Goal: Task Accomplishment & Management: Manage account settings

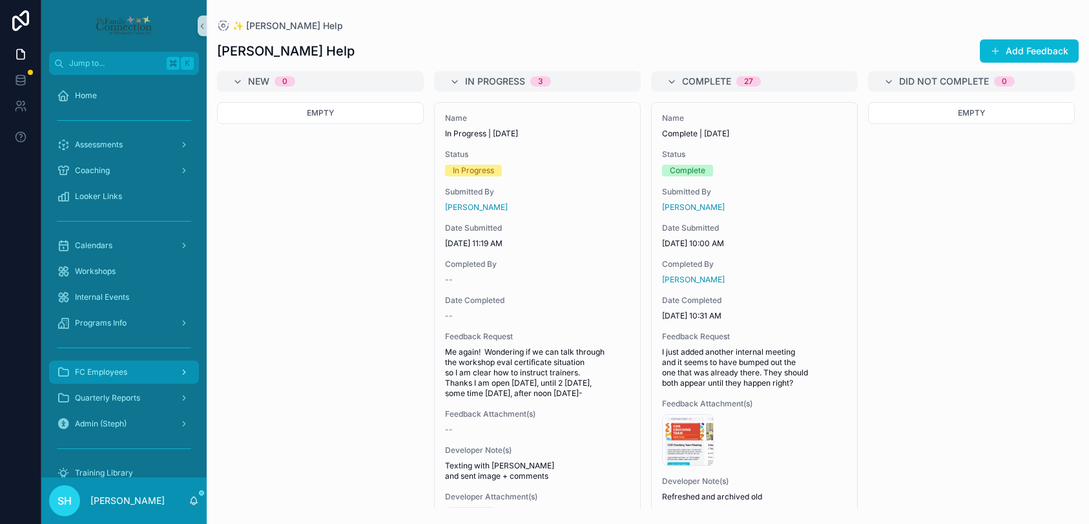
click at [111, 371] on span "FC Employees" at bounding box center [101, 372] width 52 height 10
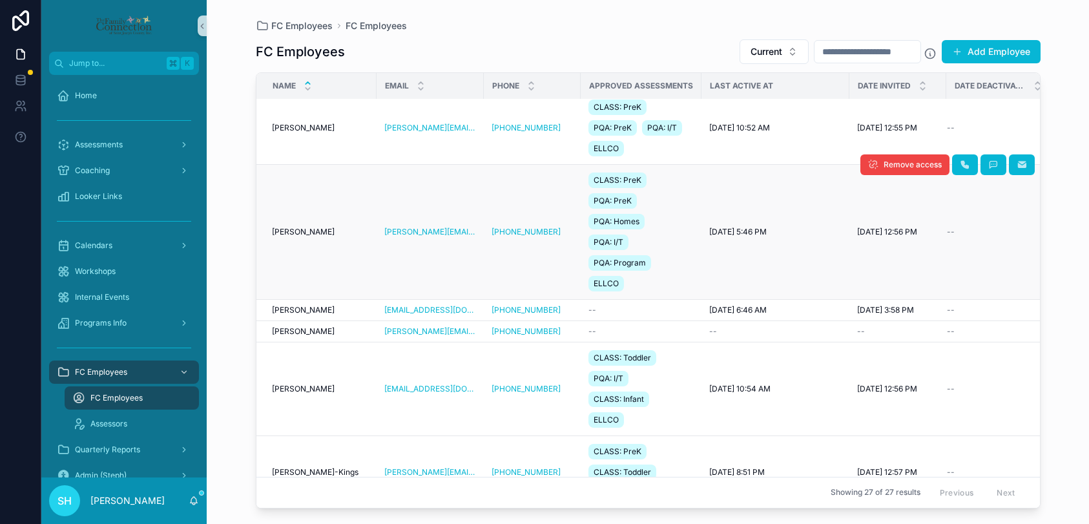
scroll to position [178, 0]
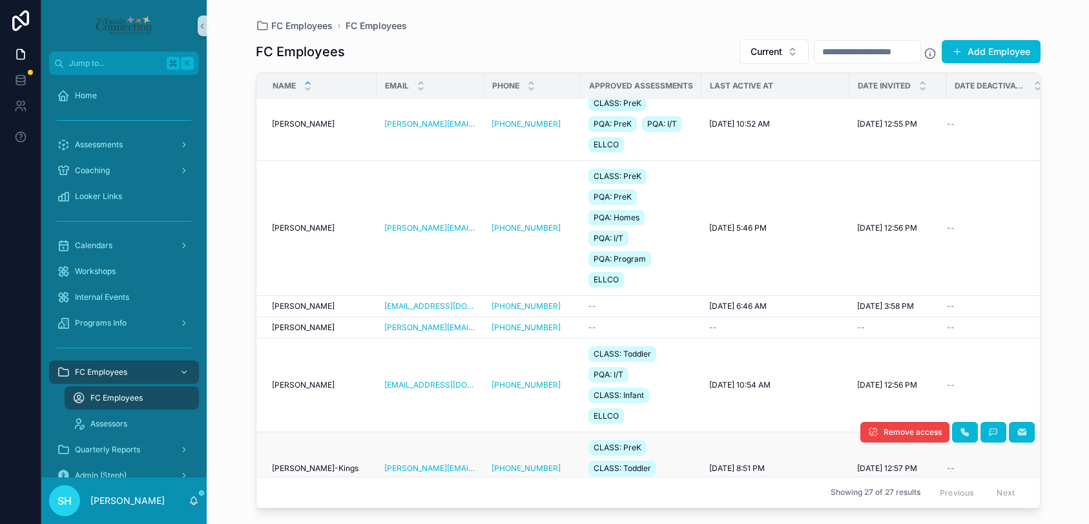
click at [287, 461] on td "[PERSON_NAME]-Kings [PERSON_NAME]-Kings" at bounding box center [317, 468] width 120 height 73
click at [289, 469] on span "[PERSON_NAME]-Kings" at bounding box center [315, 468] width 87 height 10
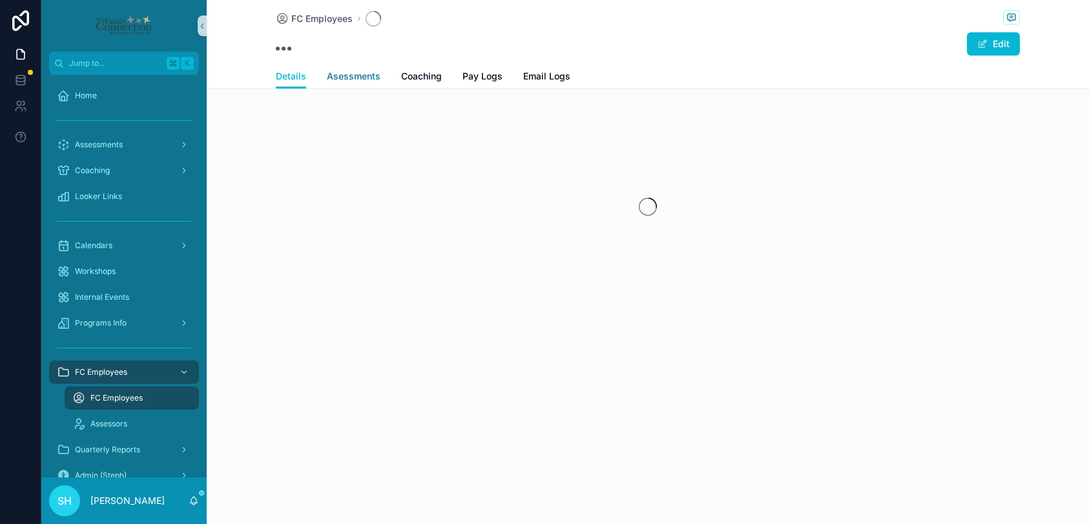
click at [359, 81] on span "Asessments" at bounding box center [354, 76] width 54 height 13
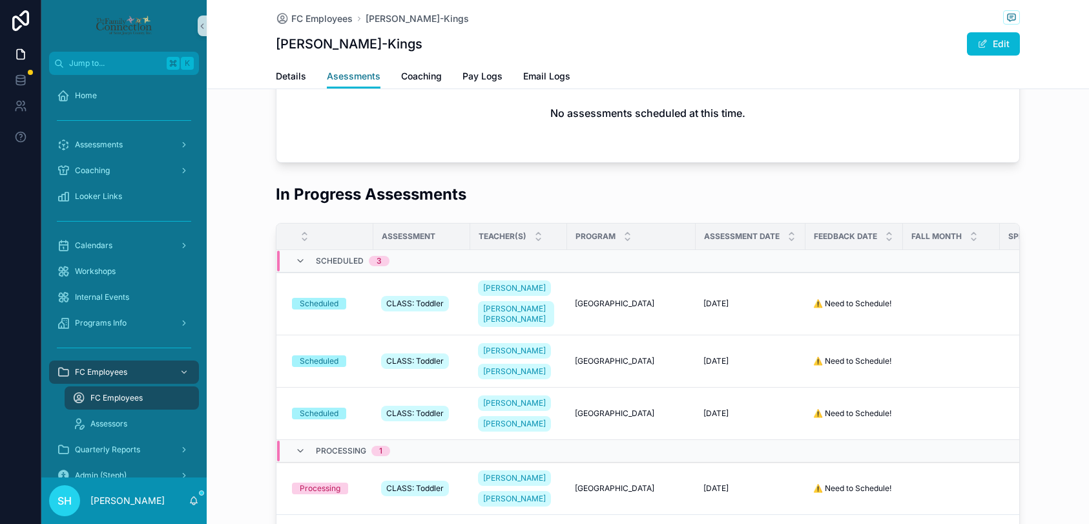
scroll to position [103, 0]
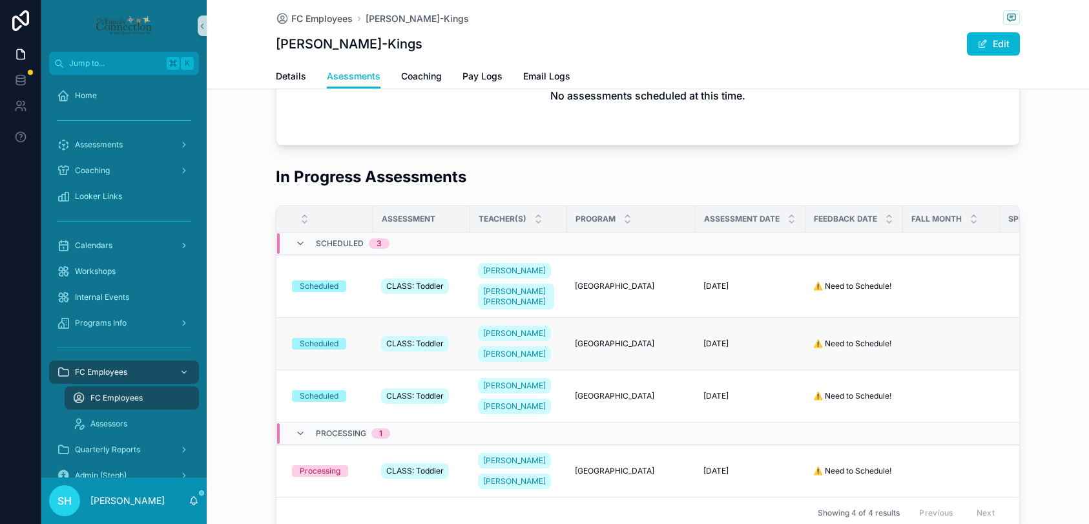
click at [317, 350] on div "Scheduled" at bounding box center [319, 344] width 39 height 12
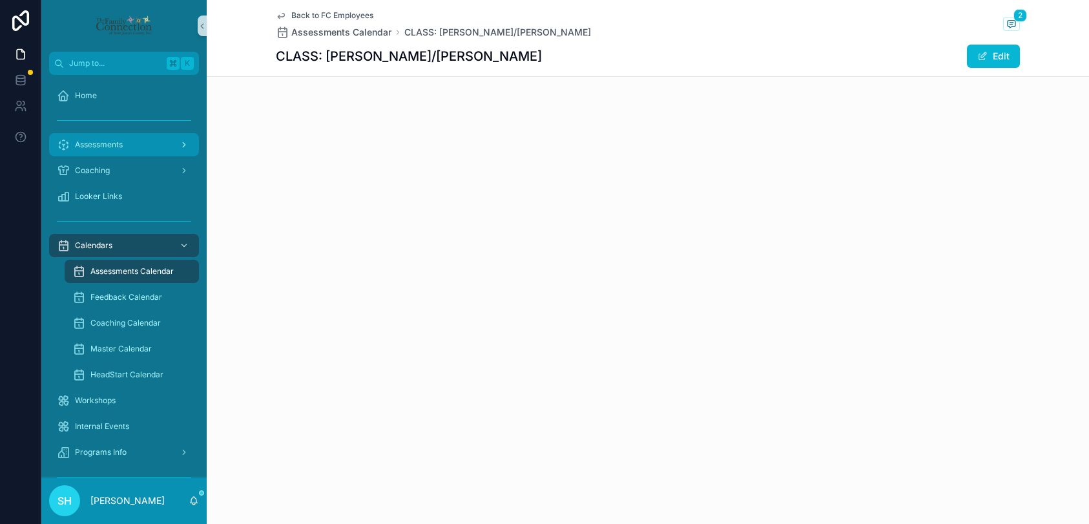
click at [99, 145] on span "Assessments" at bounding box center [99, 145] width 48 height 10
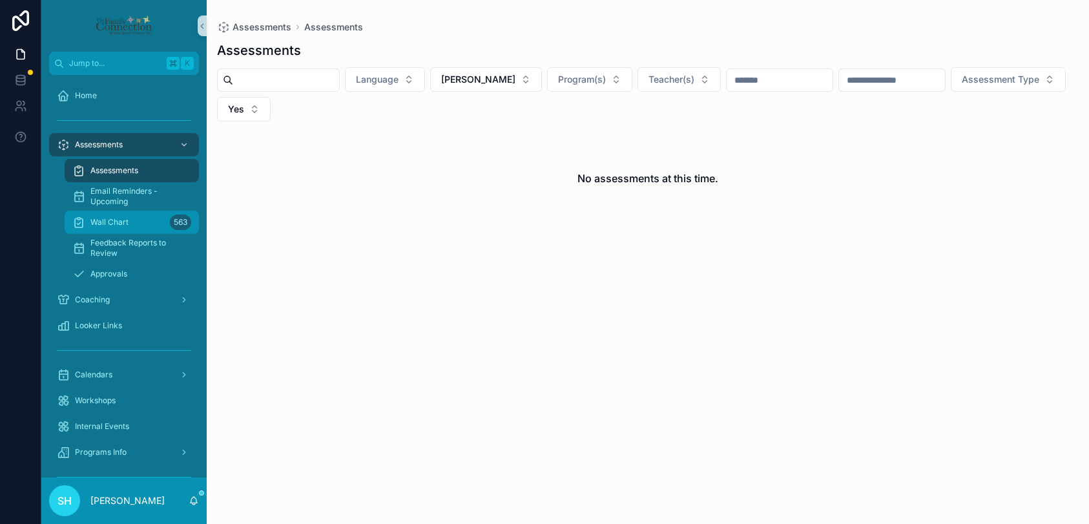
click at [115, 224] on span "Wall Chart" at bounding box center [109, 222] width 38 height 10
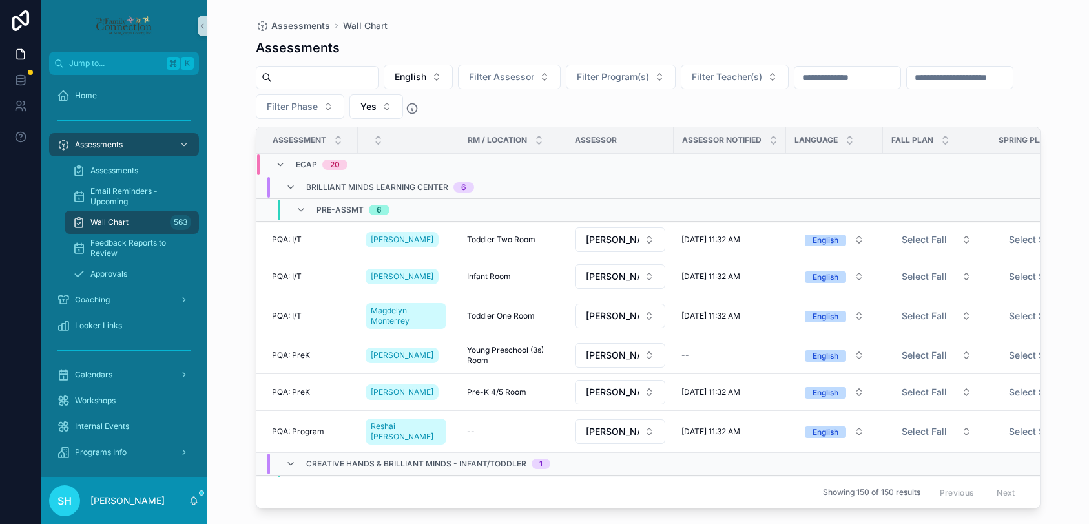
click at [879, 85] on input "scrollable content" at bounding box center [848, 77] width 106 height 18
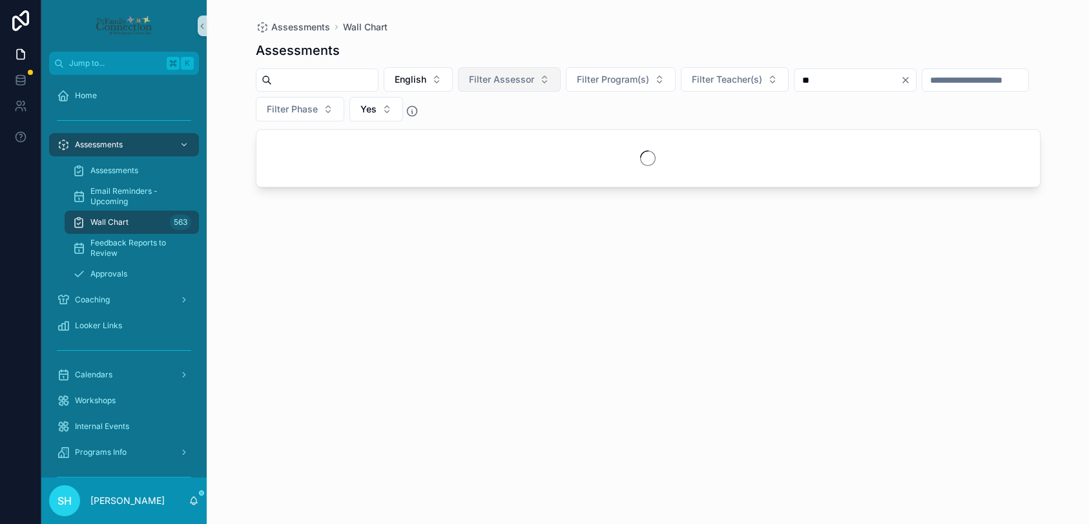
type input "**"
click at [554, 79] on button "Filter Assessor" at bounding box center [509, 79] width 103 height 25
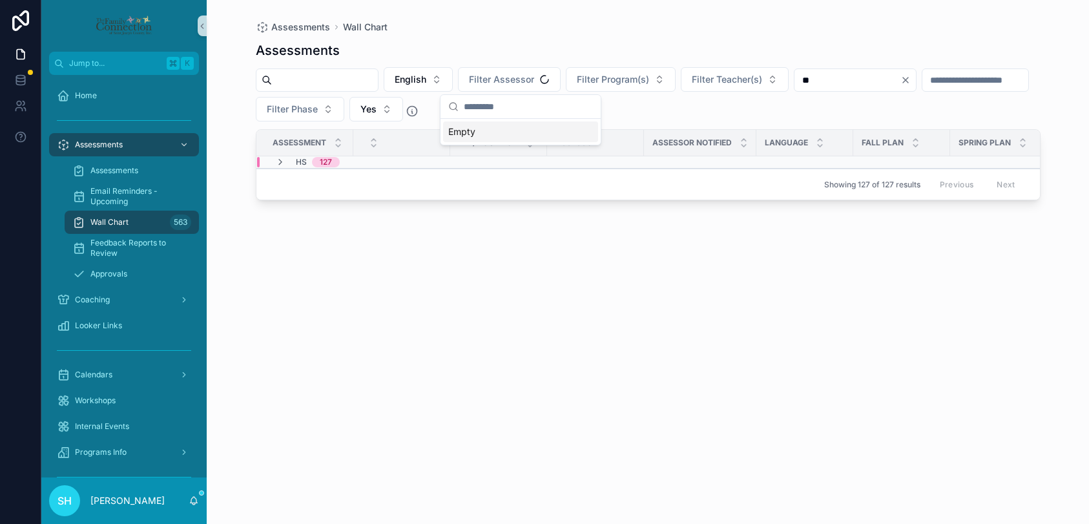
click at [492, 105] on input "scrollable content" at bounding box center [528, 106] width 129 height 23
type input "*****"
click at [513, 131] on span "[PERSON_NAME]-Kings" at bounding box center [498, 131] width 101 height 13
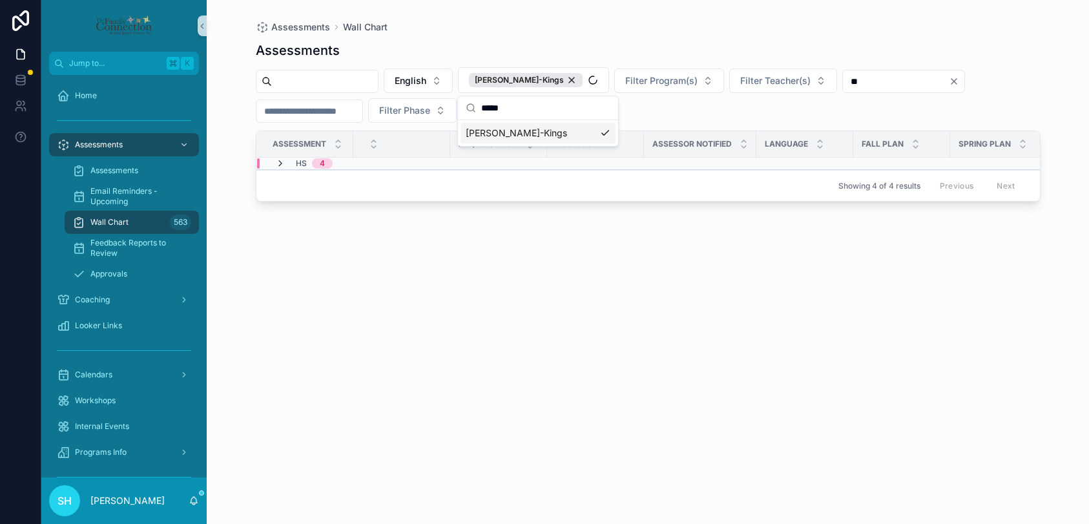
click at [281, 165] on icon "scrollable content" at bounding box center [280, 163] width 10 height 10
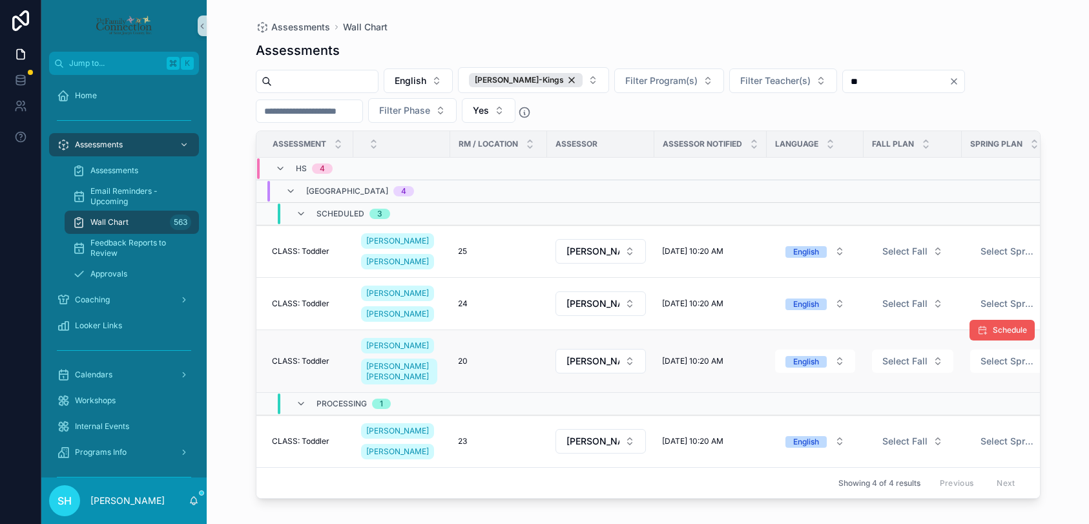
click at [989, 341] on button "Schedule" at bounding box center [1002, 330] width 65 height 21
click at [305, 366] on span "CLASS: Toddler" at bounding box center [301, 361] width 58 height 10
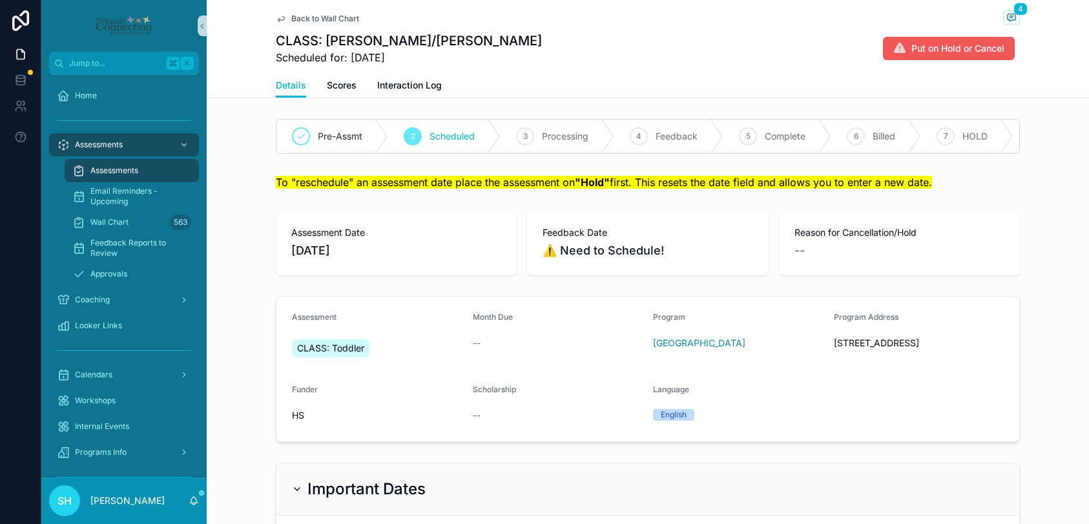
click at [923, 48] on span "Put on Hold or Cancel" at bounding box center [958, 48] width 93 height 13
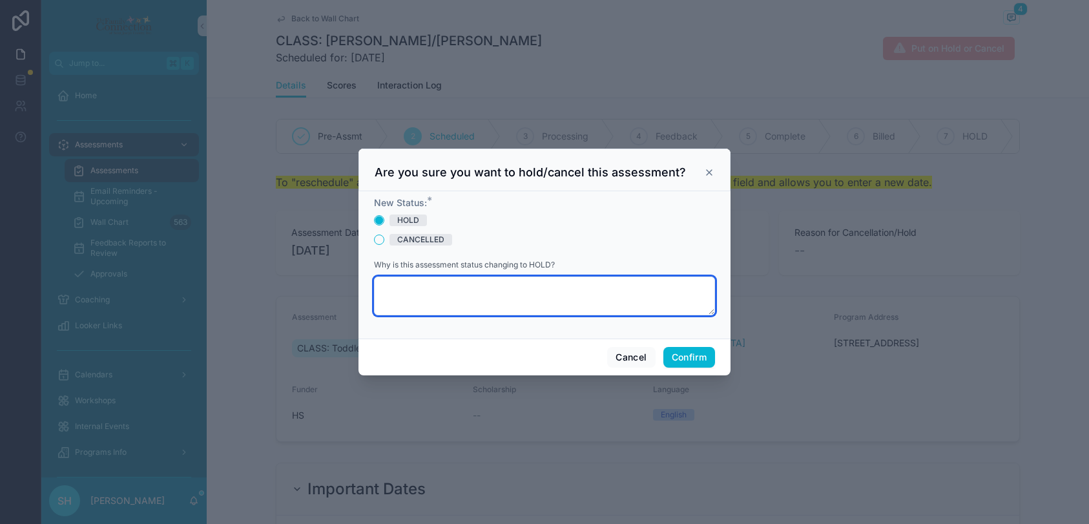
click at [406, 285] on textarea at bounding box center [544, 296] width 341 height 39
click at [435, 289] on textarea "**********" at bounding box center [544, 296] width 341 height 39
click at [426, 292] on textarea "**********" at bounding box center [544, 296] width 341 height 39
type textarea "**********"
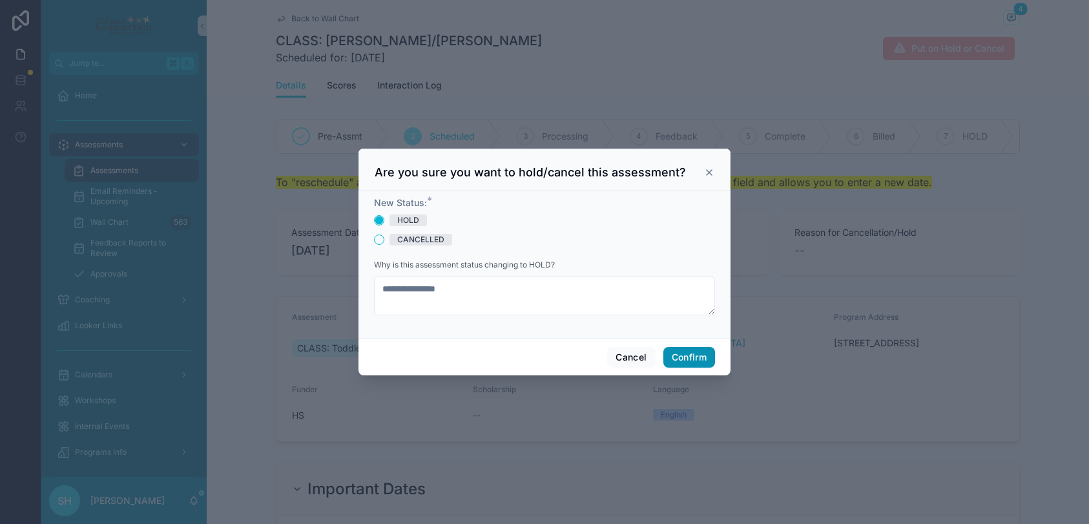
click at [688, 359] on button "Confirm" at bounding box center [690, 357] width 52 height 21
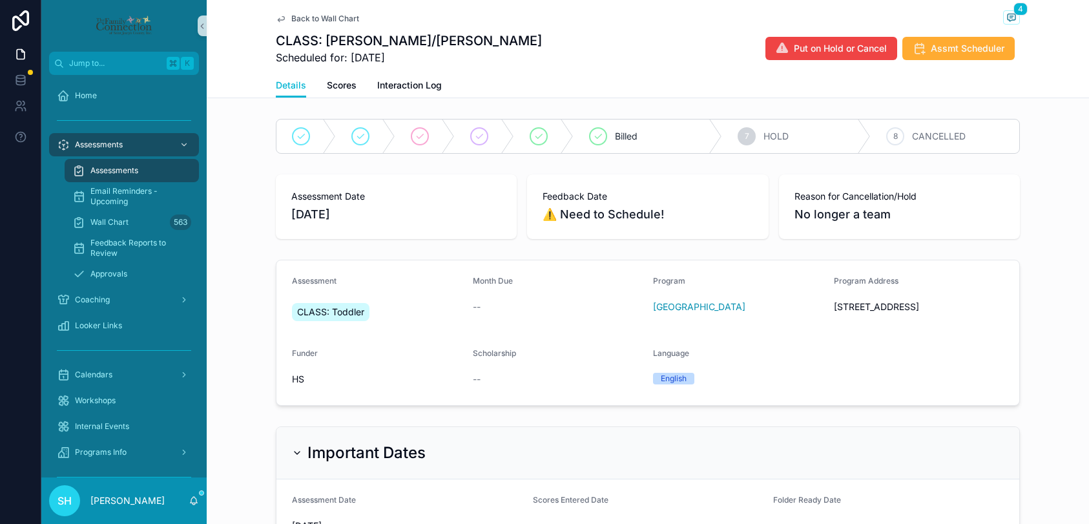
click at [121, 171] on span "Assessments" at bounding box center [114, 170] width 48 height 10
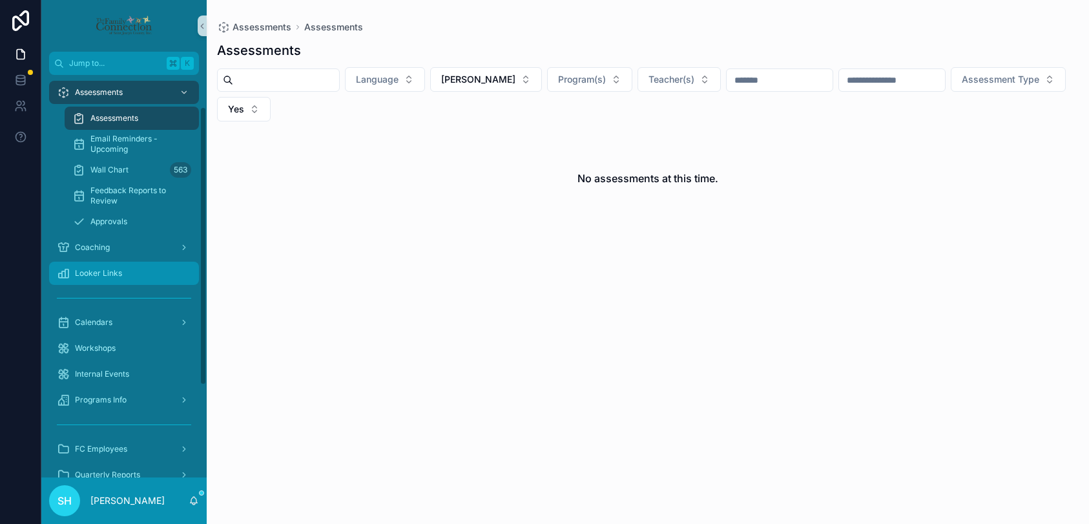
scroll to position [67, 0]
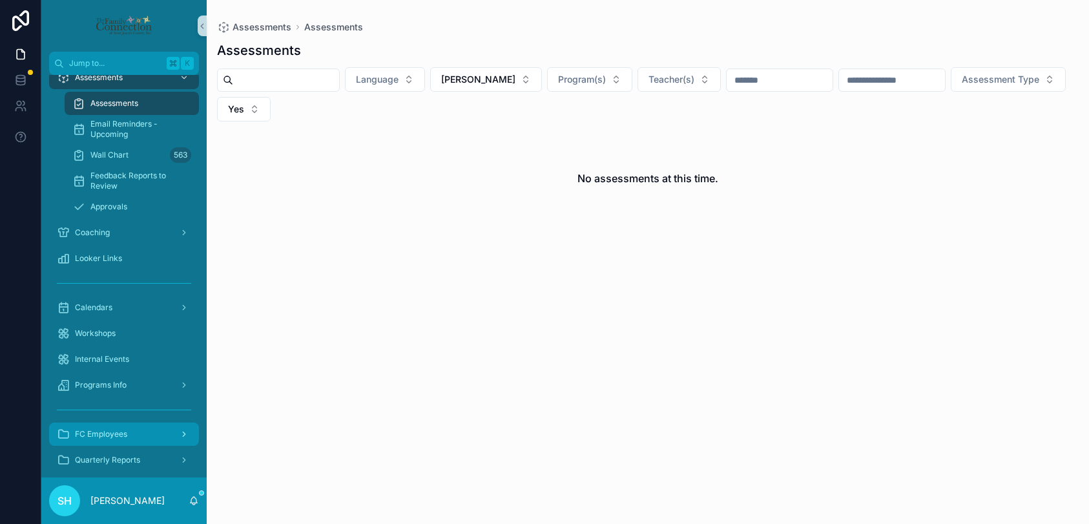
click at [108, 429] on span "FC Employees" at bounding box center [101, 434] width 52 height 10
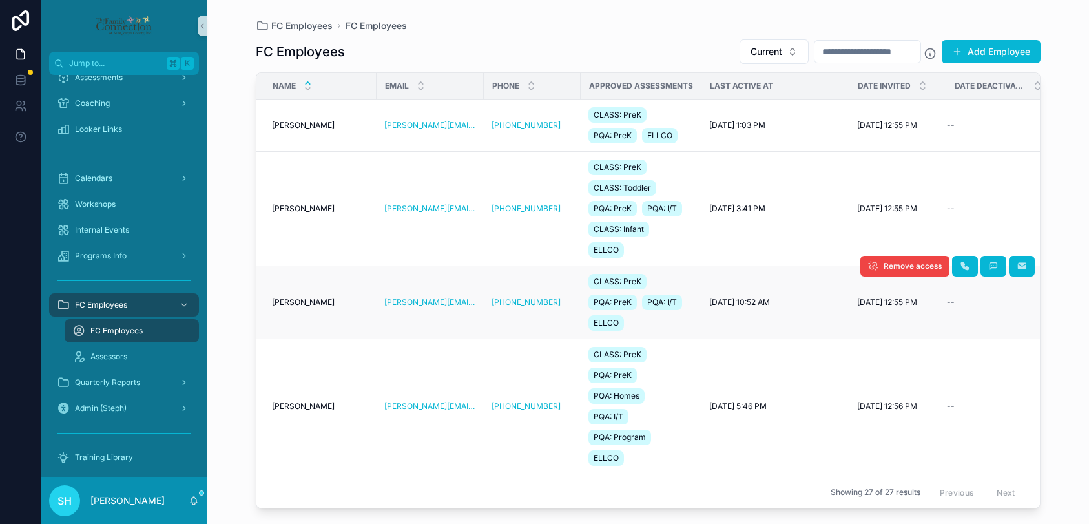
scroll to position [198, 0]
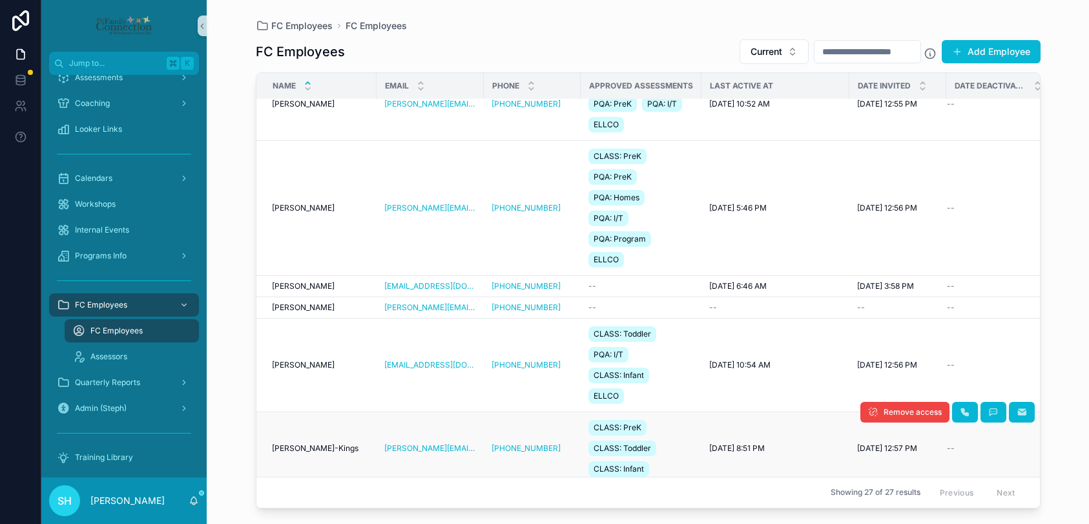
click at [297, 451] on span "[PERSON_NAME]-Kings" at bounding box center [315, 448] width 87 height 10
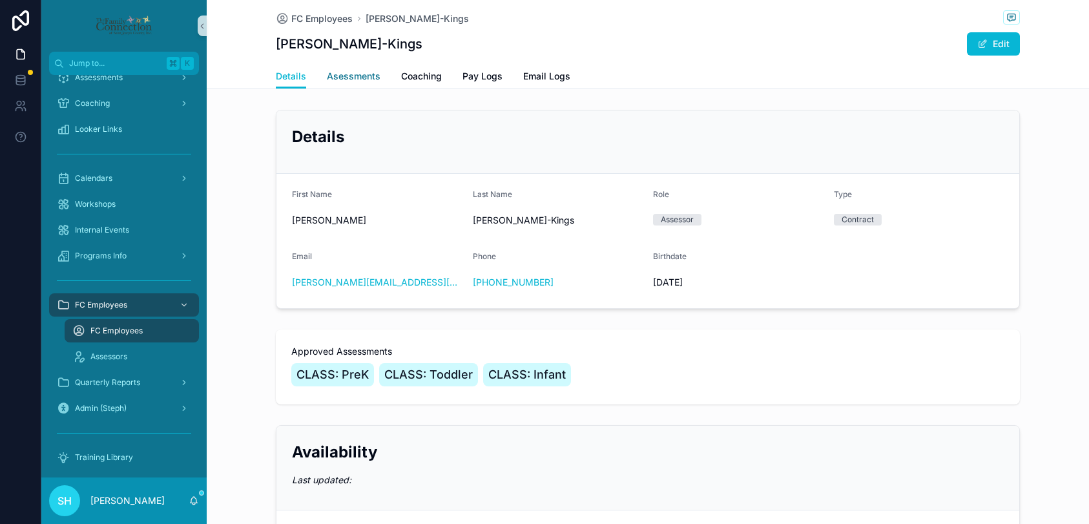
click at [366, 79] on span "Asessments" at bounding box center [354, 76] width 54 height 13
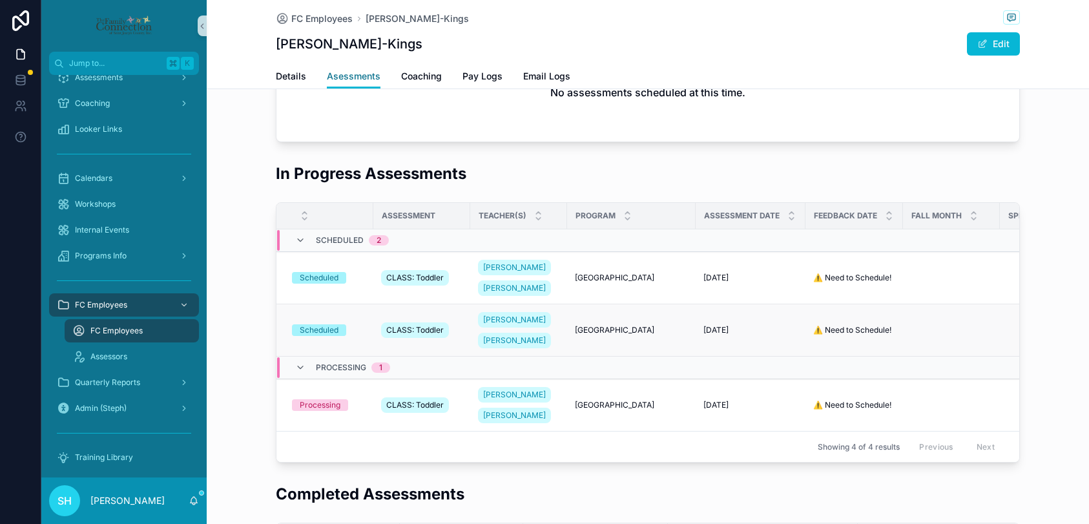
scroll to position [109, 0]
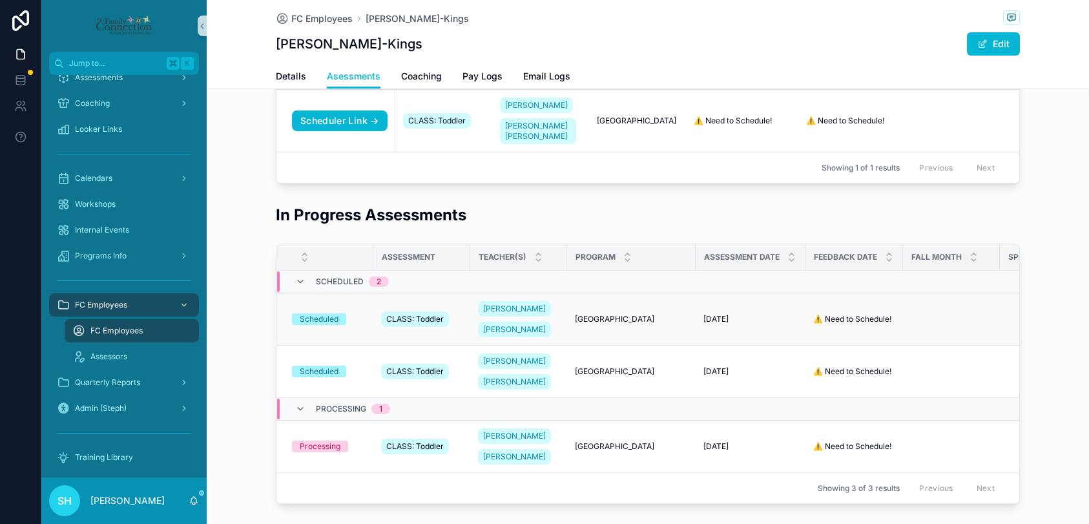
click at [324, 324] on div "Scheduled" at bounding box center [319, 319] width 39 height 12
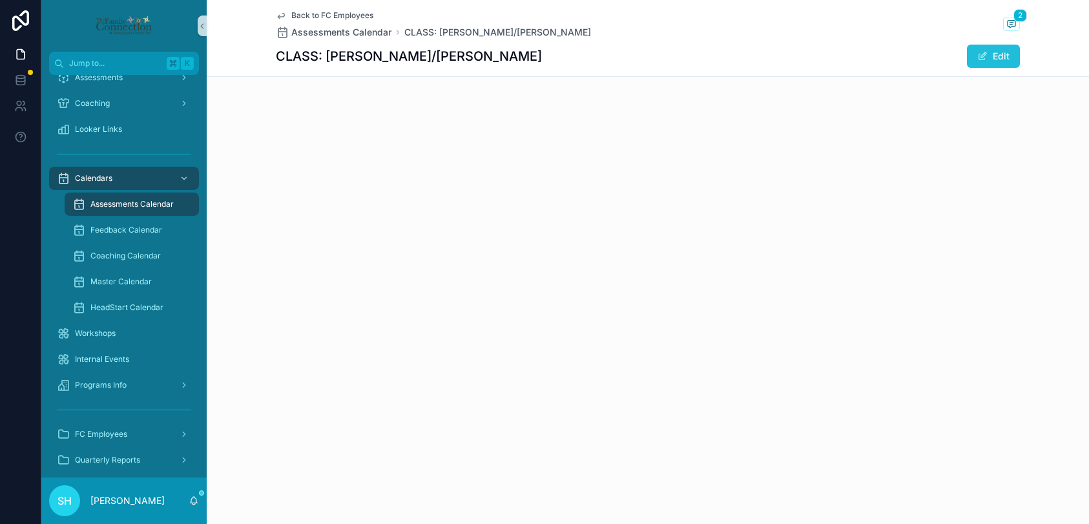
click at [994, 54] on button "Edit" at bounding box center [993, 56] width 53 height 23
click at [103, 433] on span "FC Employees" at bounding box center [101, 434] width 52 height 10
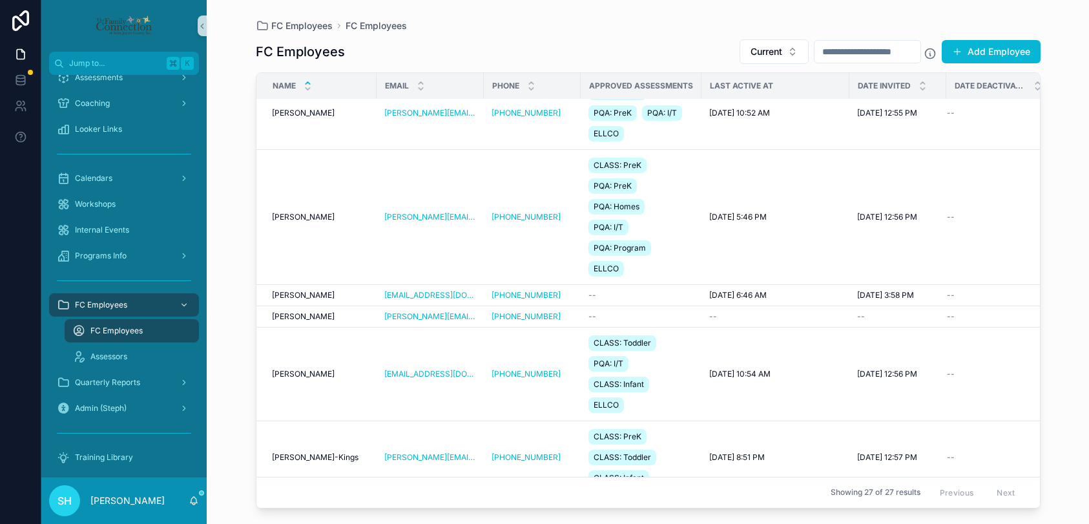
scroll to position [195, 0]
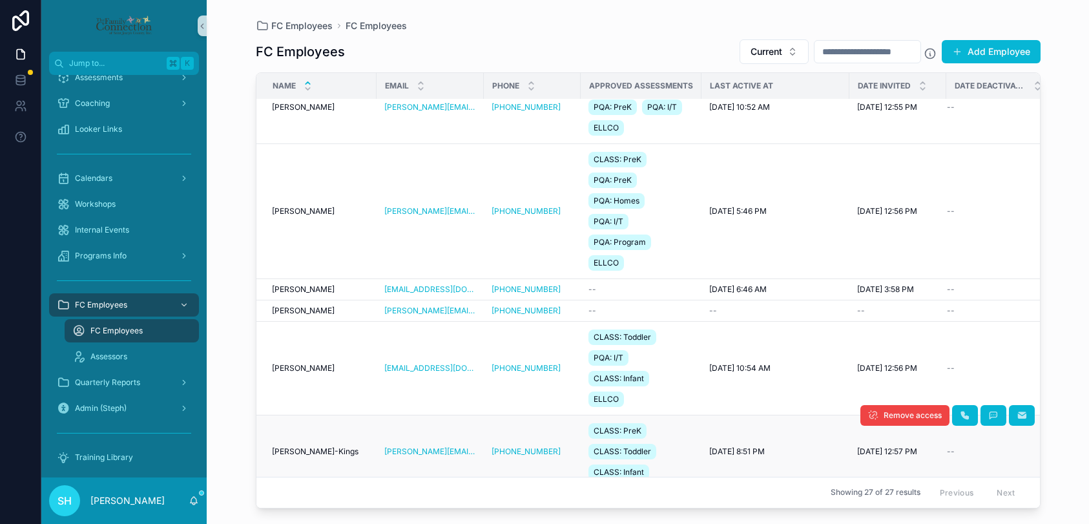
click at [304, 451] on span "[PERSON_NAME]-Kings" at bounding box center [315, 451] width 87 height 10
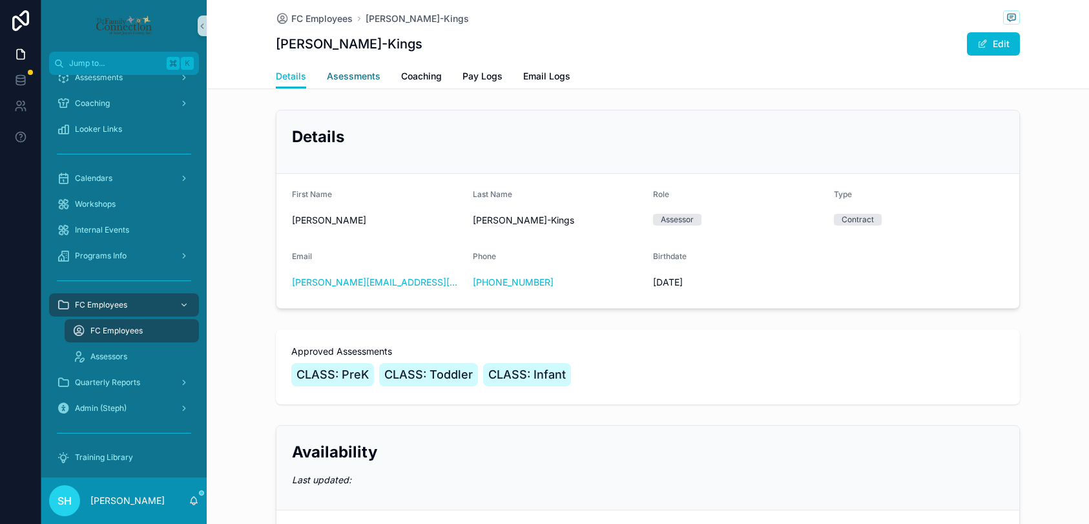
click at [366, 78] on span "Asessments" at bounding box center [354, 76] width 54 height 13
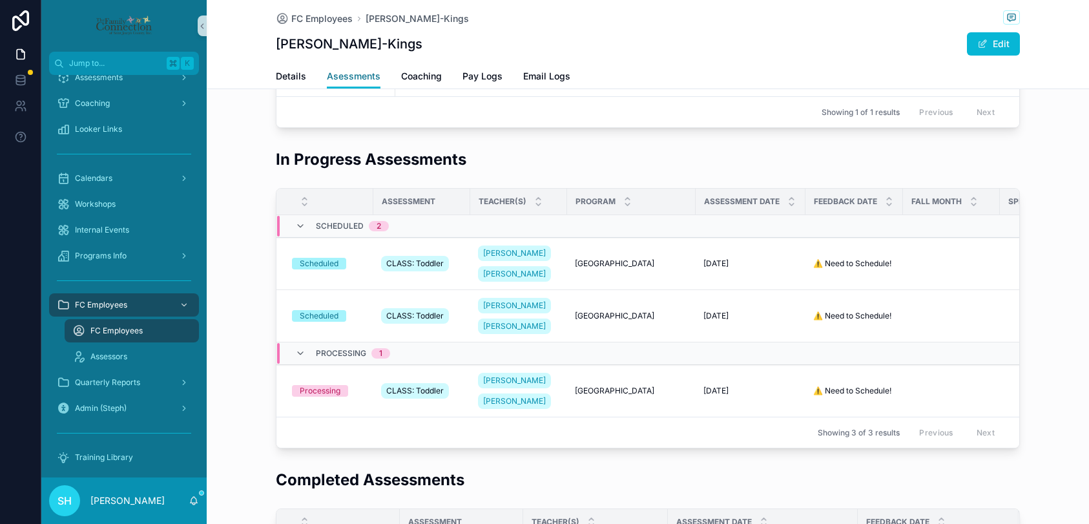
scroll to position [166, 0]
click at [421, 266] on span "CLASS: Toddler" at bounding box center [415, 262] width 58 height 10
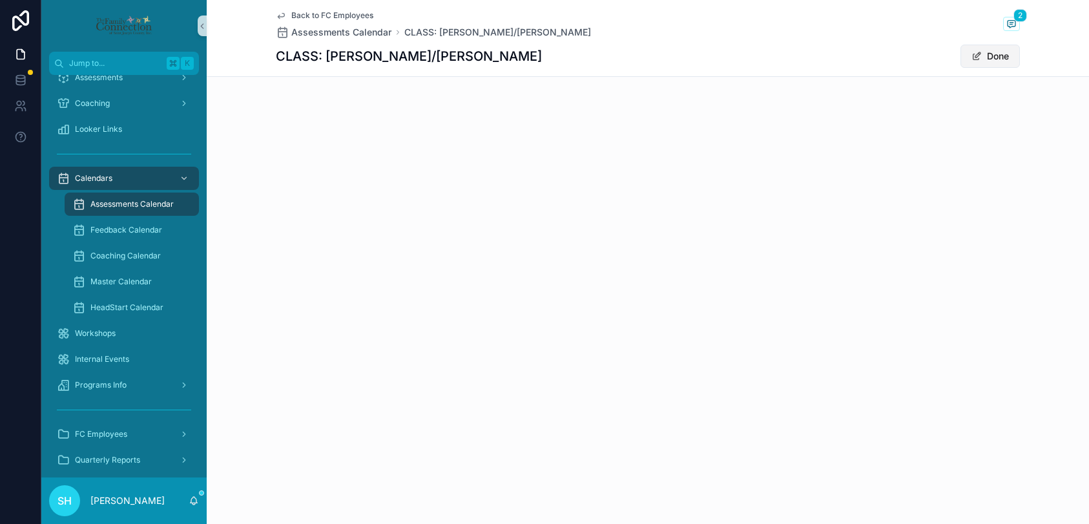
click at [989, 51] on button "Done" at bounding box center [990, 56] width 59 height 23
click at [863, 61] on div "CLASS: [PERSON_NAME]/[PERSON_NAME] Edit" at bounding box center [648, 56] width 744 height 25
click at [541, 278] on div "Back to FC Employees Assessments Calendar CLASS: [PERSON_NAME]/[PERSON_NAME] 2 …" at bounding box center [648, 262] width 883 height 524
click at [109, 202] on span "Assessments Calendar" at bounding box center [131, 204] width 83 height 10
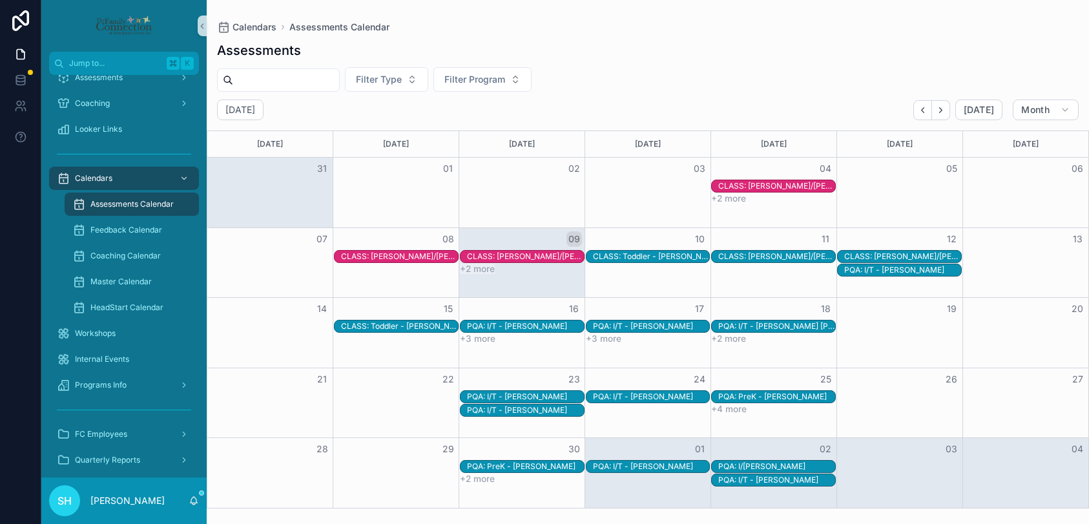
click at [888, 255] on div "CLASS: [PERSON_NAME]/[PERSON_NAME]" at bounding box center [903, 256] width 117 height 10
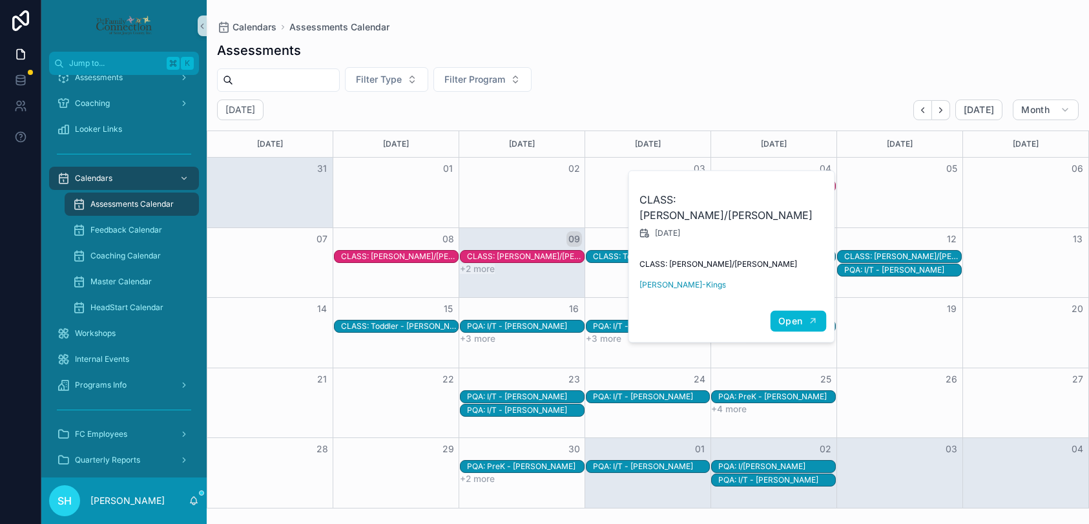
click at [794, 320] on span "Open" at bounding box center [791, 321] width 24 height 12
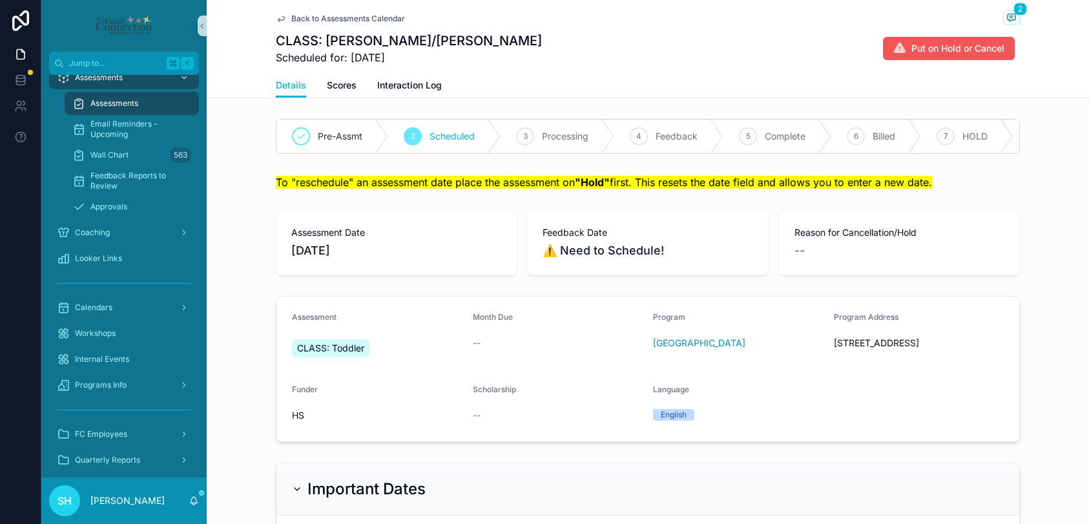
click at [947, 50] on span "Put on Hold or Cancel" at bounding box center [958, 48] width 93 height 13
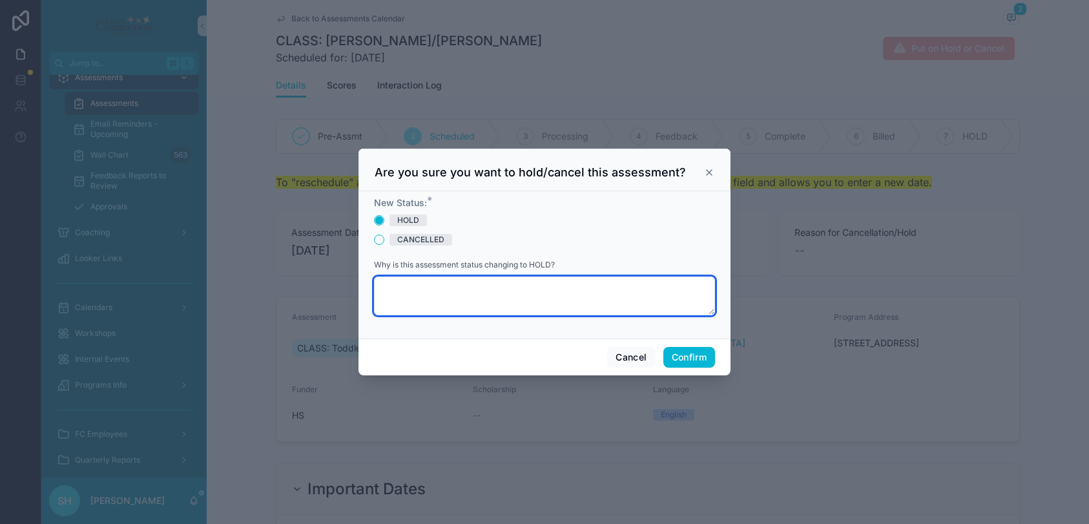
click at [417, 284] on textarea at bounding box center [544, 296] width 341 height 39
type textarea "**********"
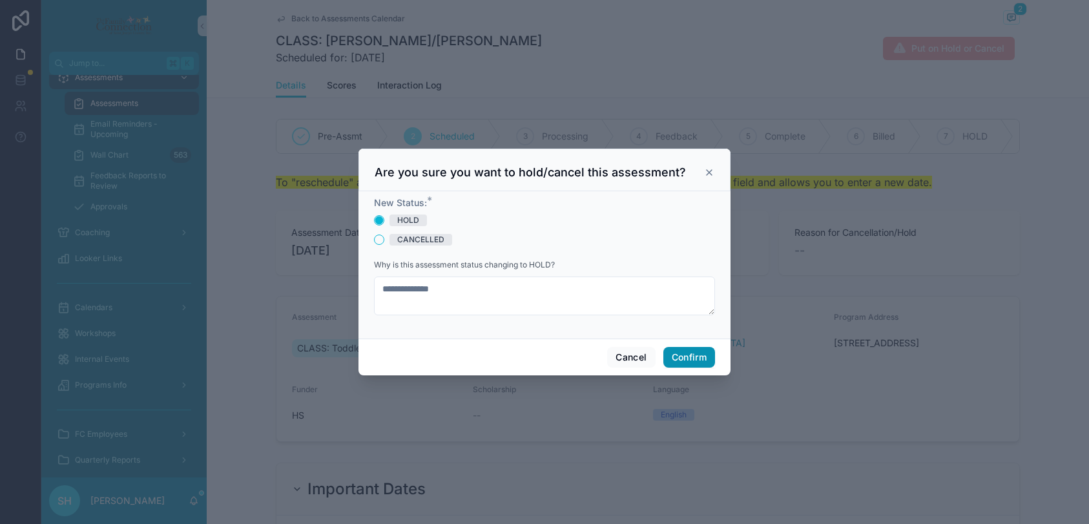
click at [696, 352] on button "Confirm" at bounding box center [690, 357] width 52 height 21
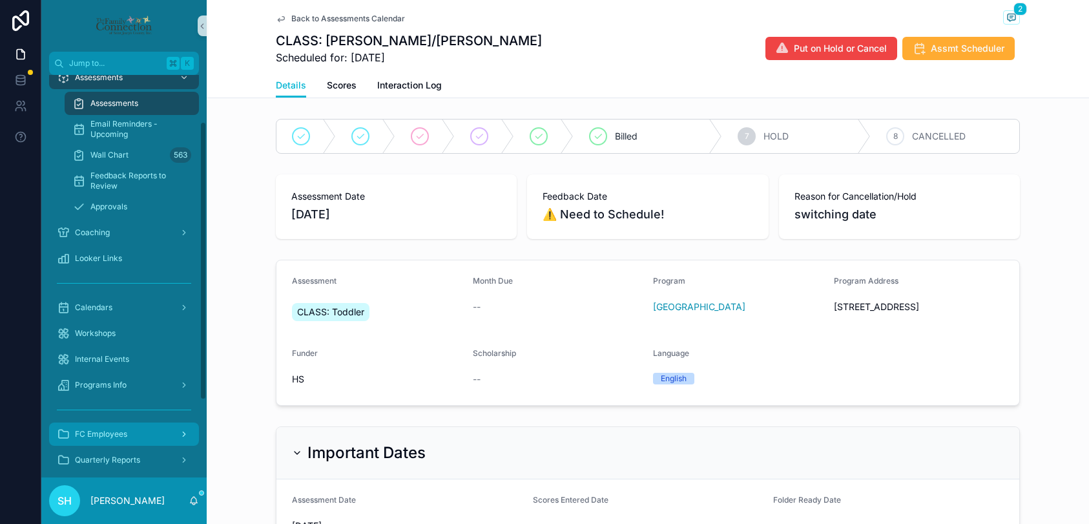
click at [103, 432] on span "FC Employees" at bounding box center [101, 434] width 52 height 10
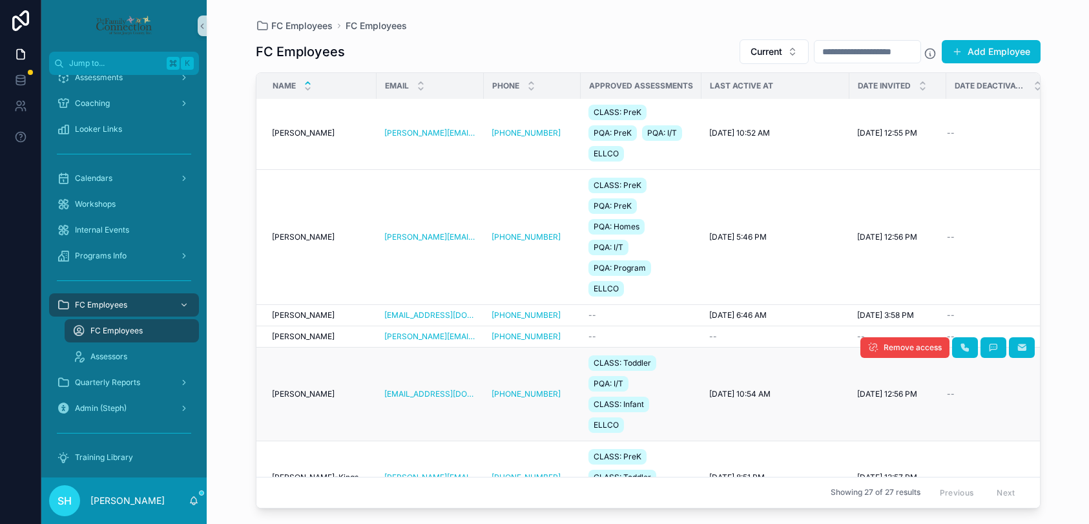
scroll to position [234, 0]
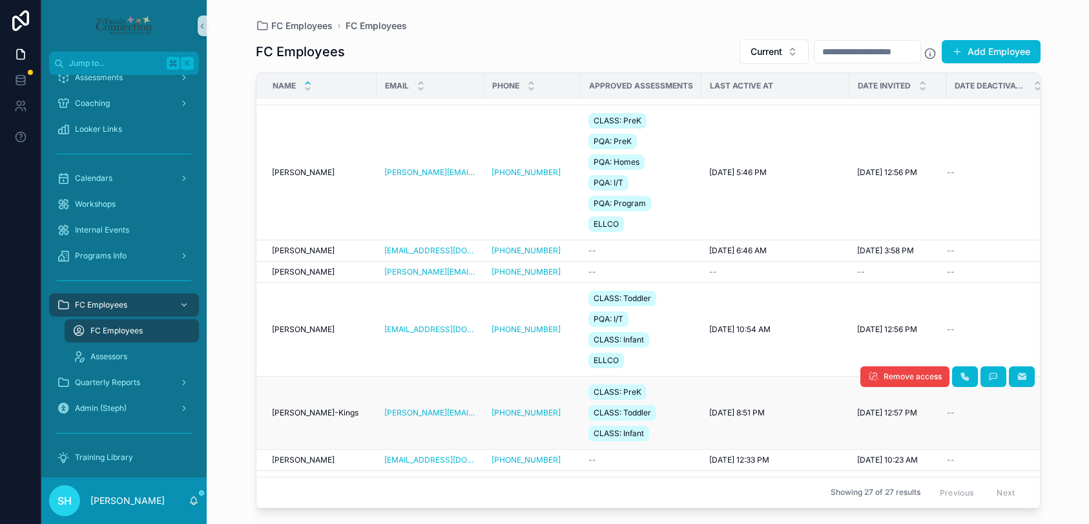
click at [286, 409] on span "[PERSON_NAME]-Kings" at bounding box center [315, 413] width 87 height 10
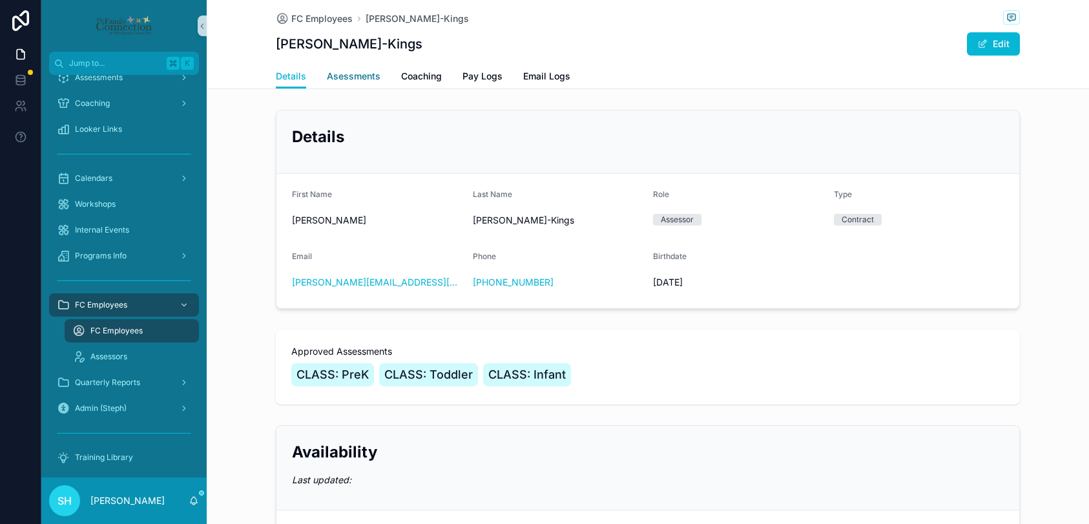
click at [355, 72] on span "Asessments" at bounding box center [354, 76] width 54 height 13
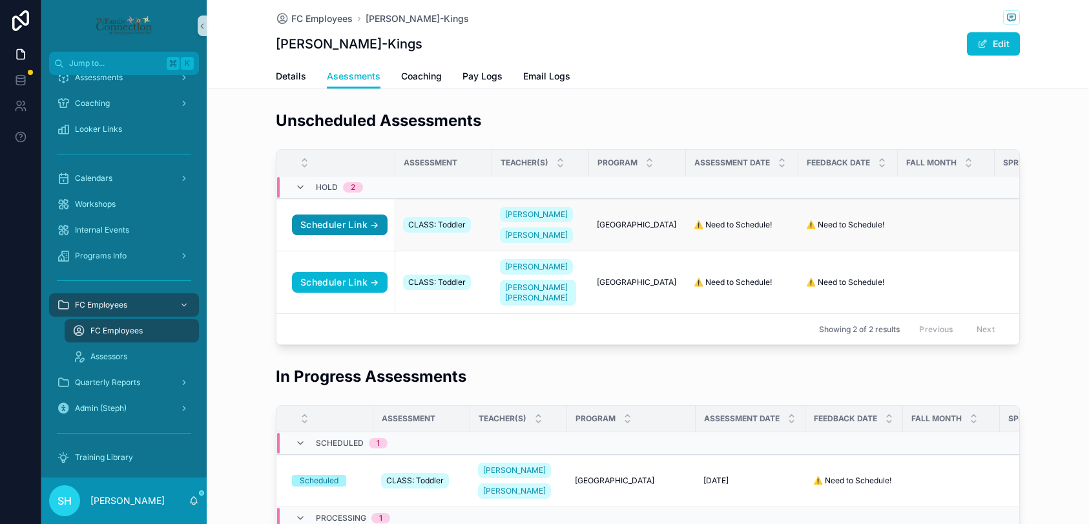
click at [337, 231] on link "Scheduler Link →" at bounding box center [340, 225] width 96 height 21
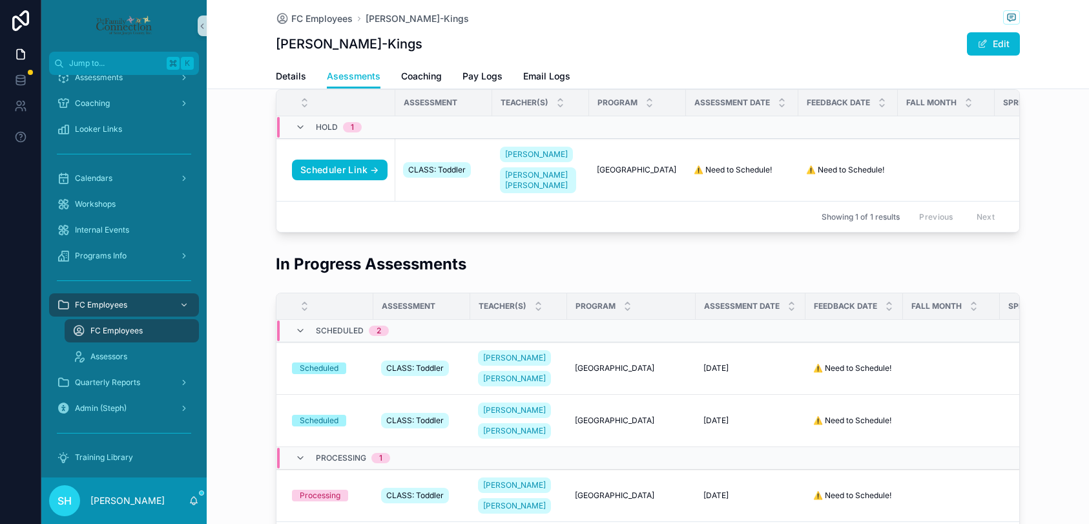
scroll to position [52, 0]
